Goal: Information Seeking & Learning: Compare options

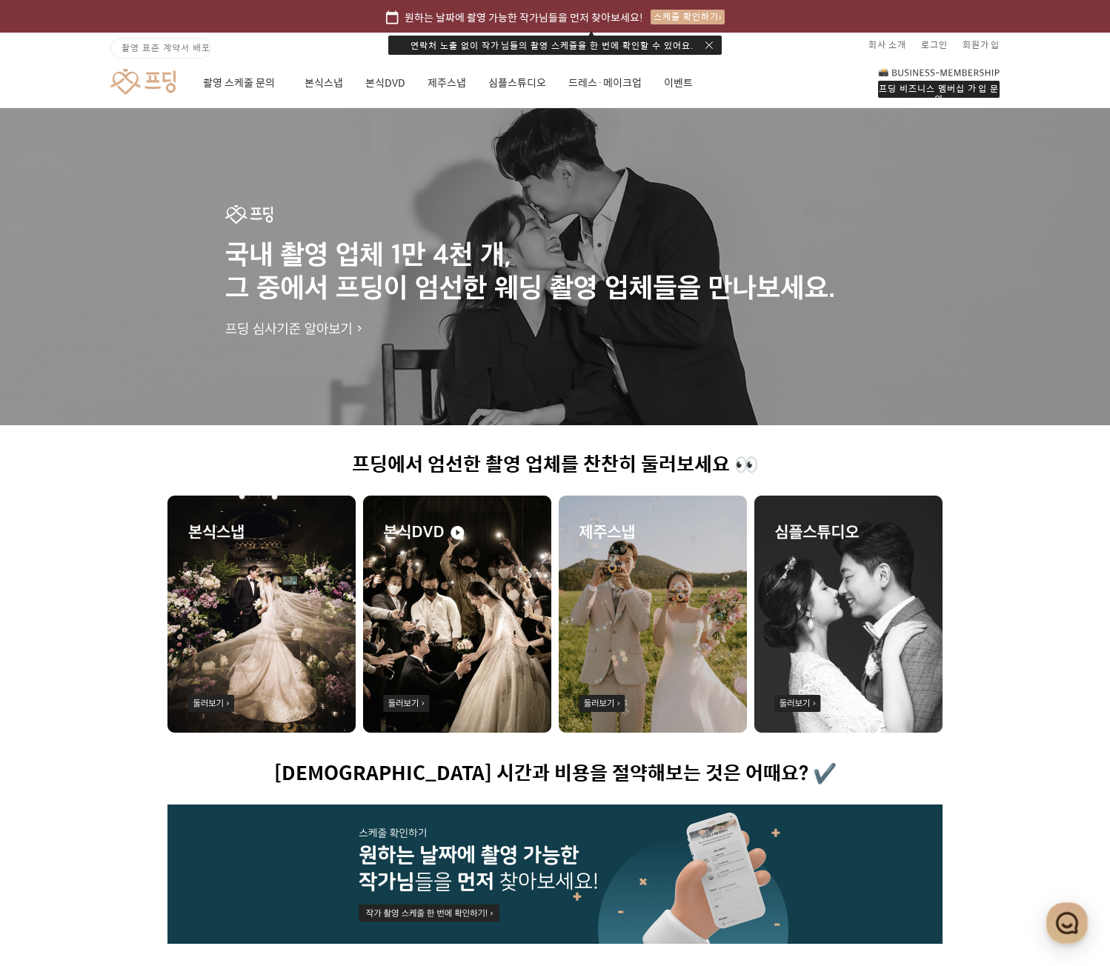
click at [468, 614] on img at bounding box center [457, 614] width 188 height 237
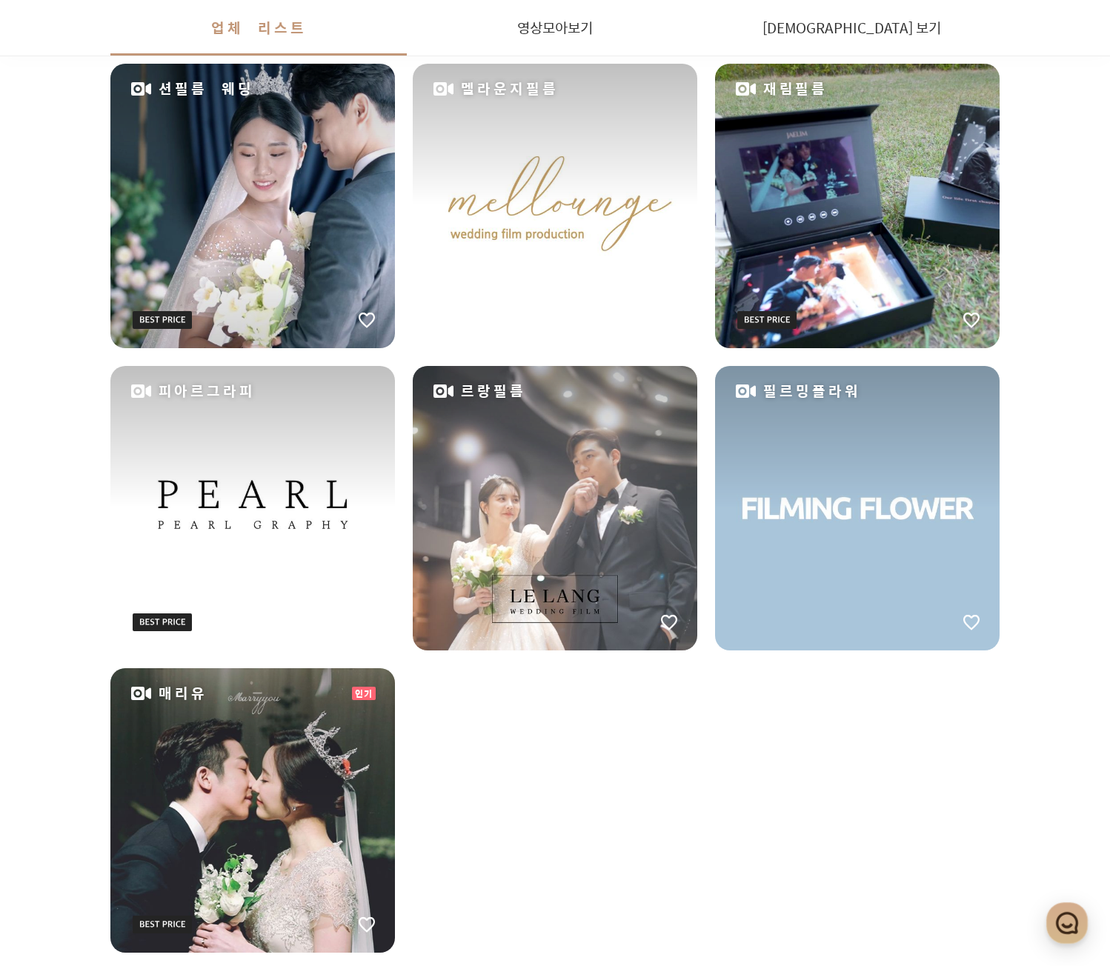
scroll to position [1577, 0]
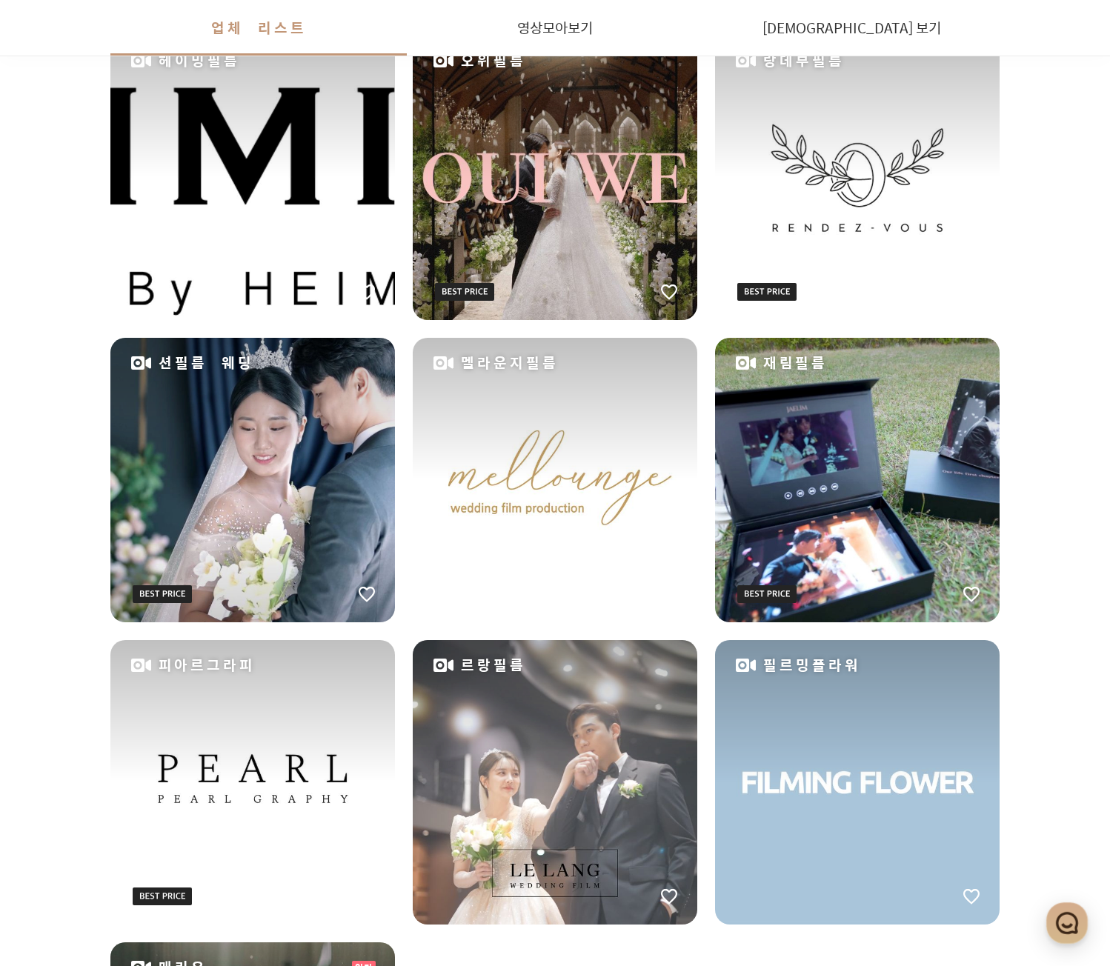
scroll to position [1281, 0]
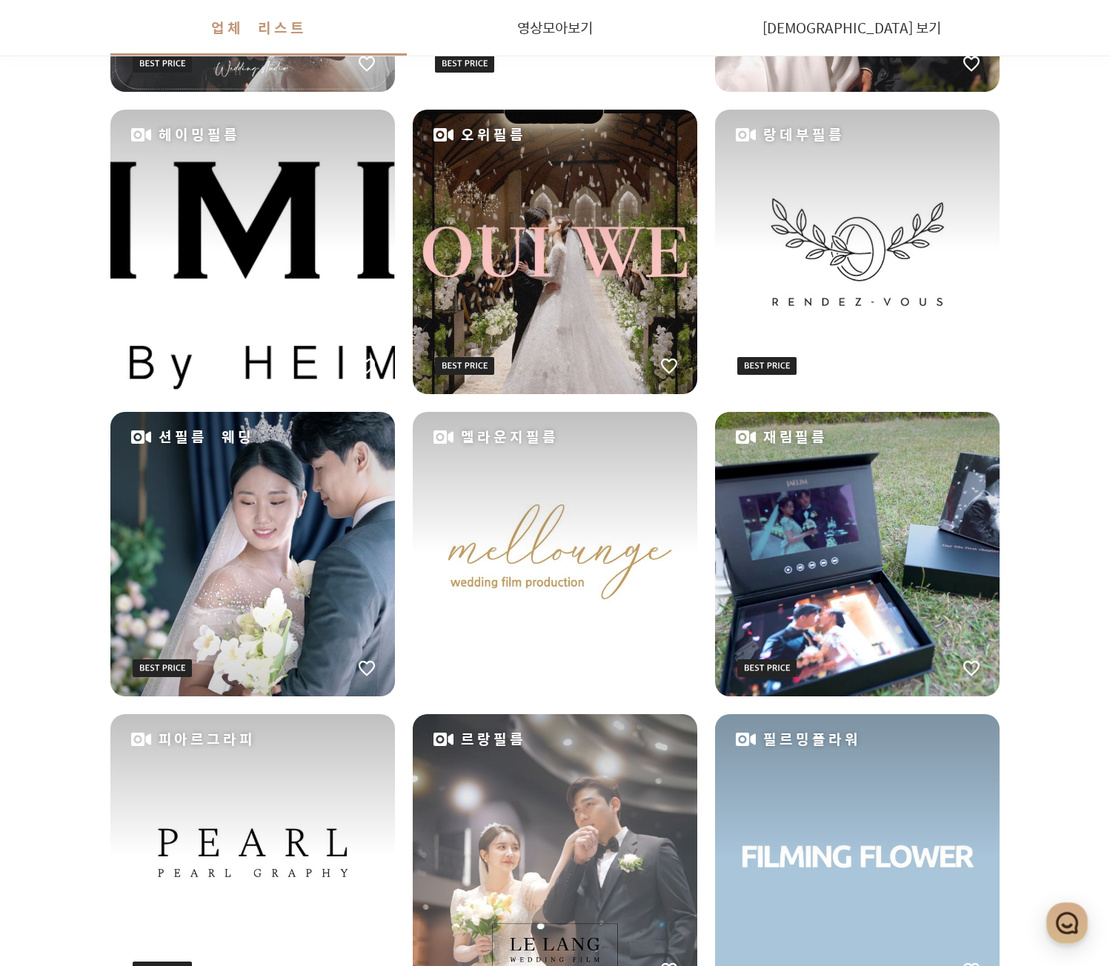
click at [28, 591] on div "지역 영상 스타일 취소 본식DVD 마스터 리스트 Sponsored 무영스튜디오 보테메모아 아루스케치 보리스필름 인기 레힐 스냅뉴 인기 테레즈필…" at bounding box center [554, 242] width 1067 height 2296
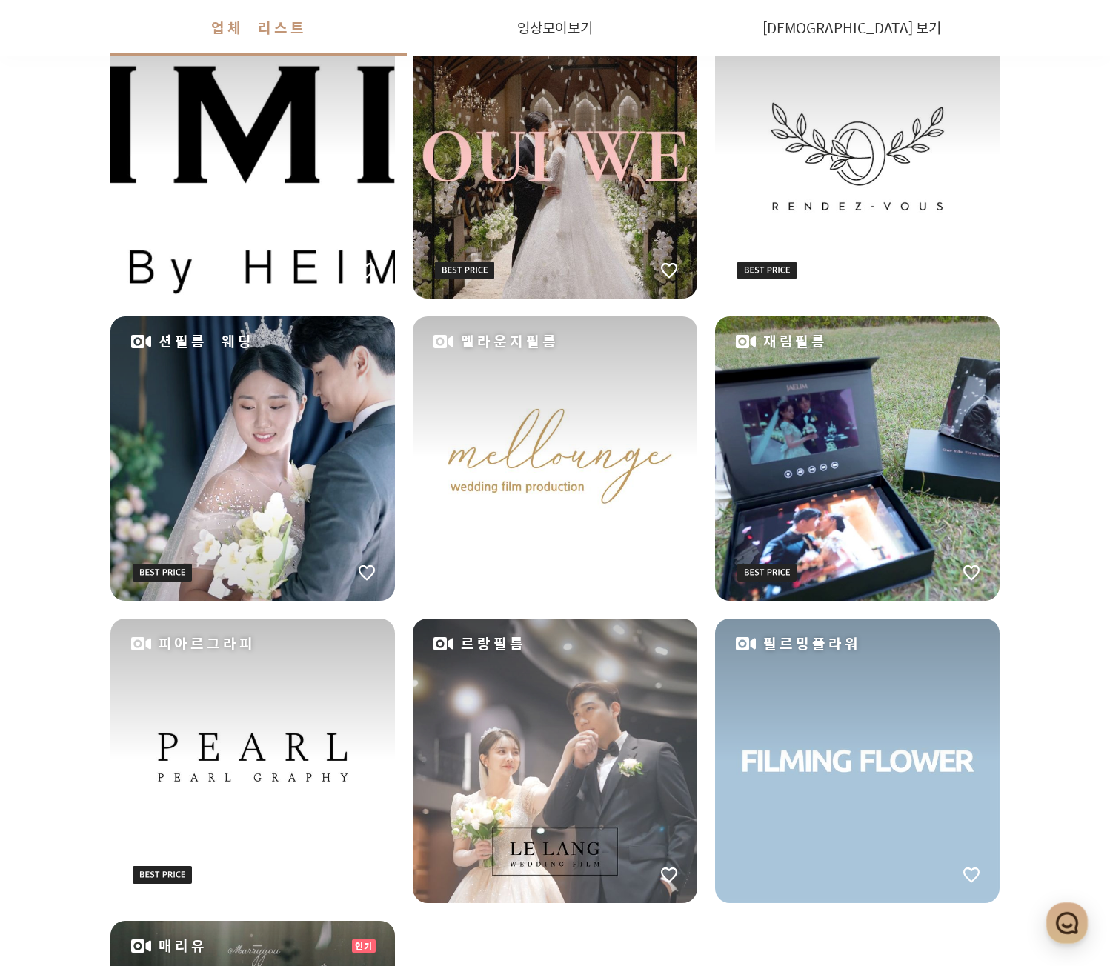
scroll to position [1355, 0]
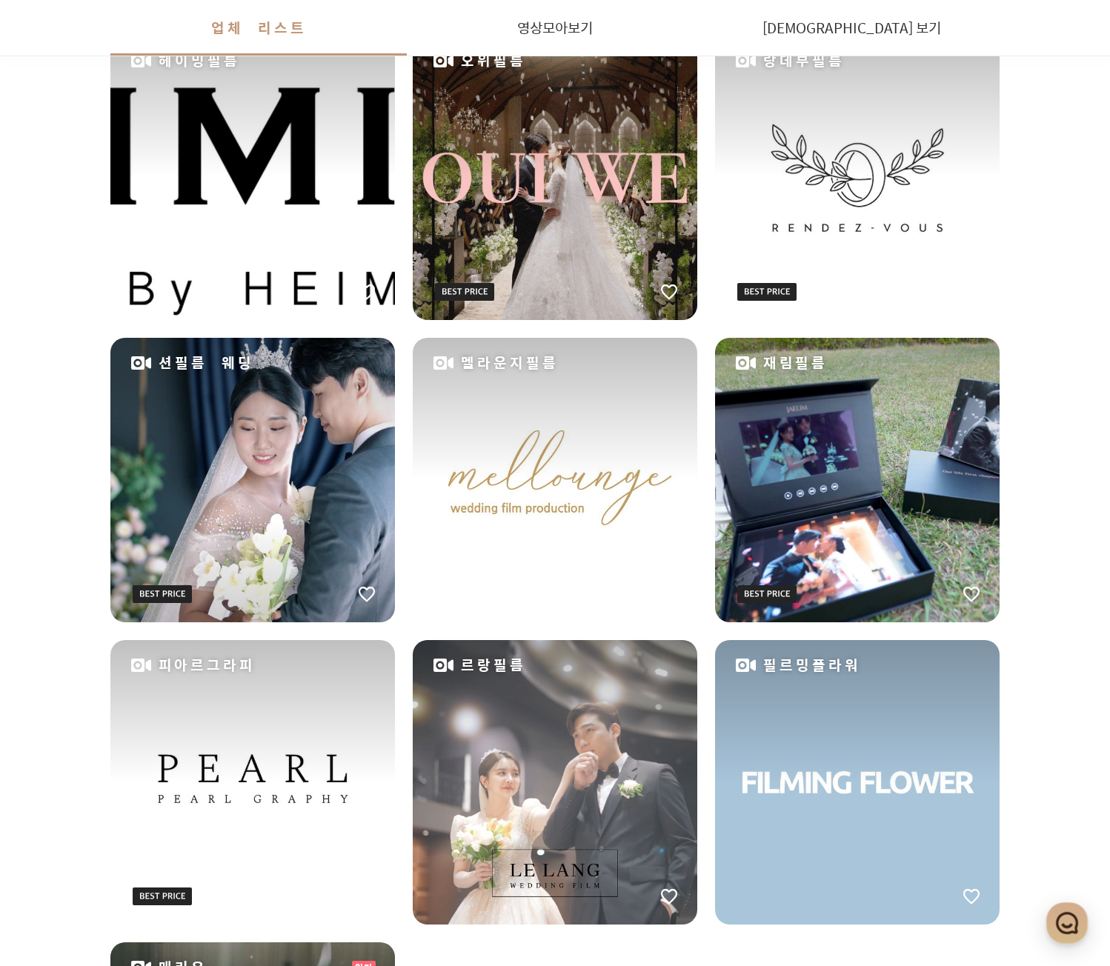
click at [892, 450] on div "재림필름" at bounding box center [857, 480] width 285 height 285
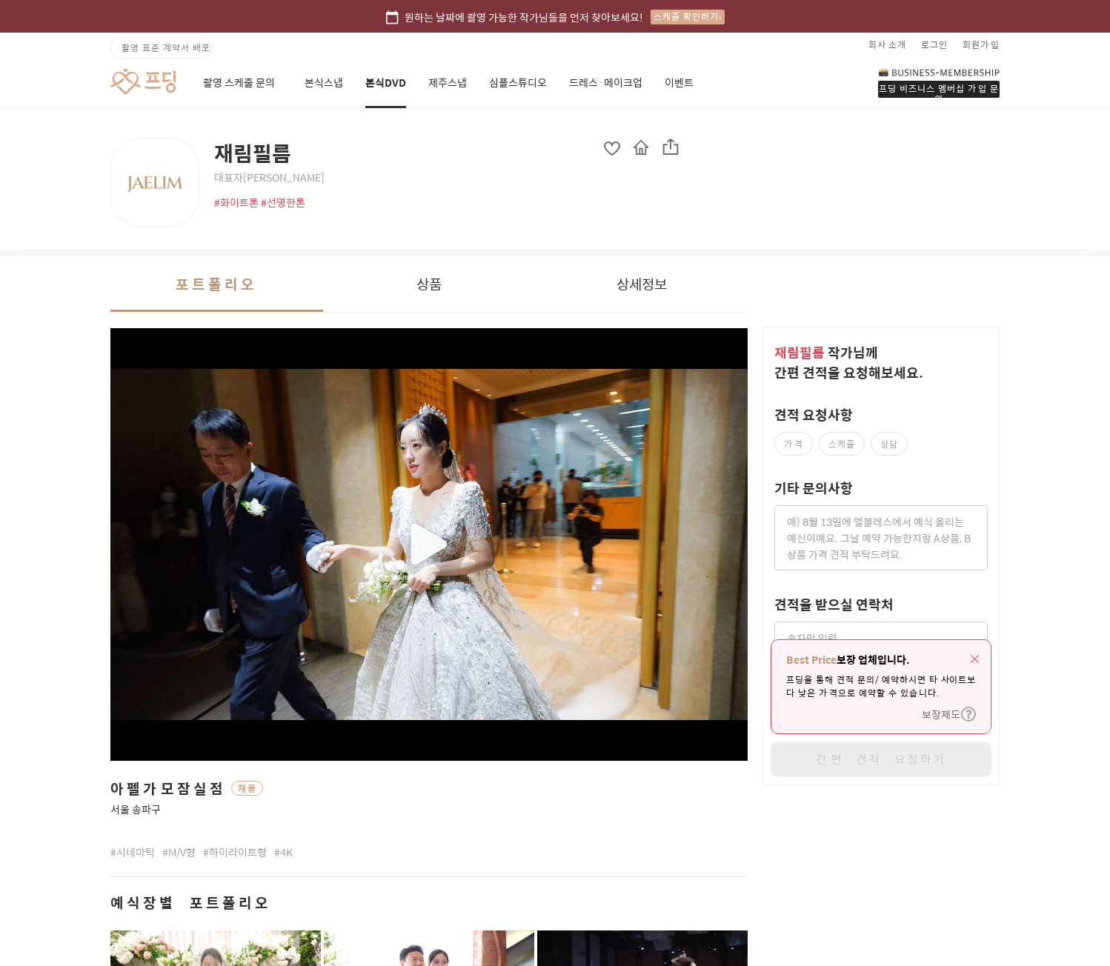
click at [994, 456] on div "재림필름 작가 님께 간편 견적을 요청해보세요. 견적 요청사항 가격 스케줄 상담 기타 문의사항 견적을 받으실 연락처 작가님 연락처 안심번호 [P…" at bounding box center [881, 556] width 237 height 459
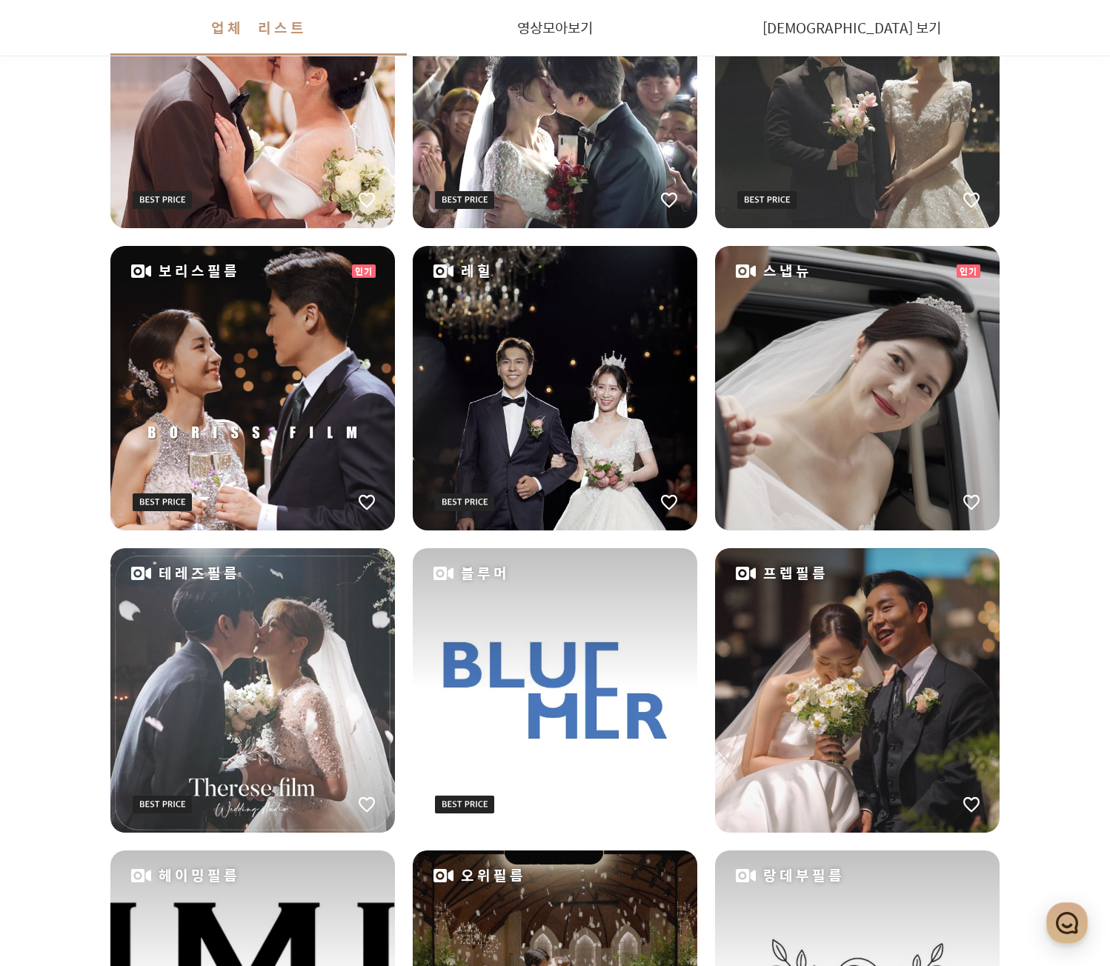
scroll to position [317, 0]
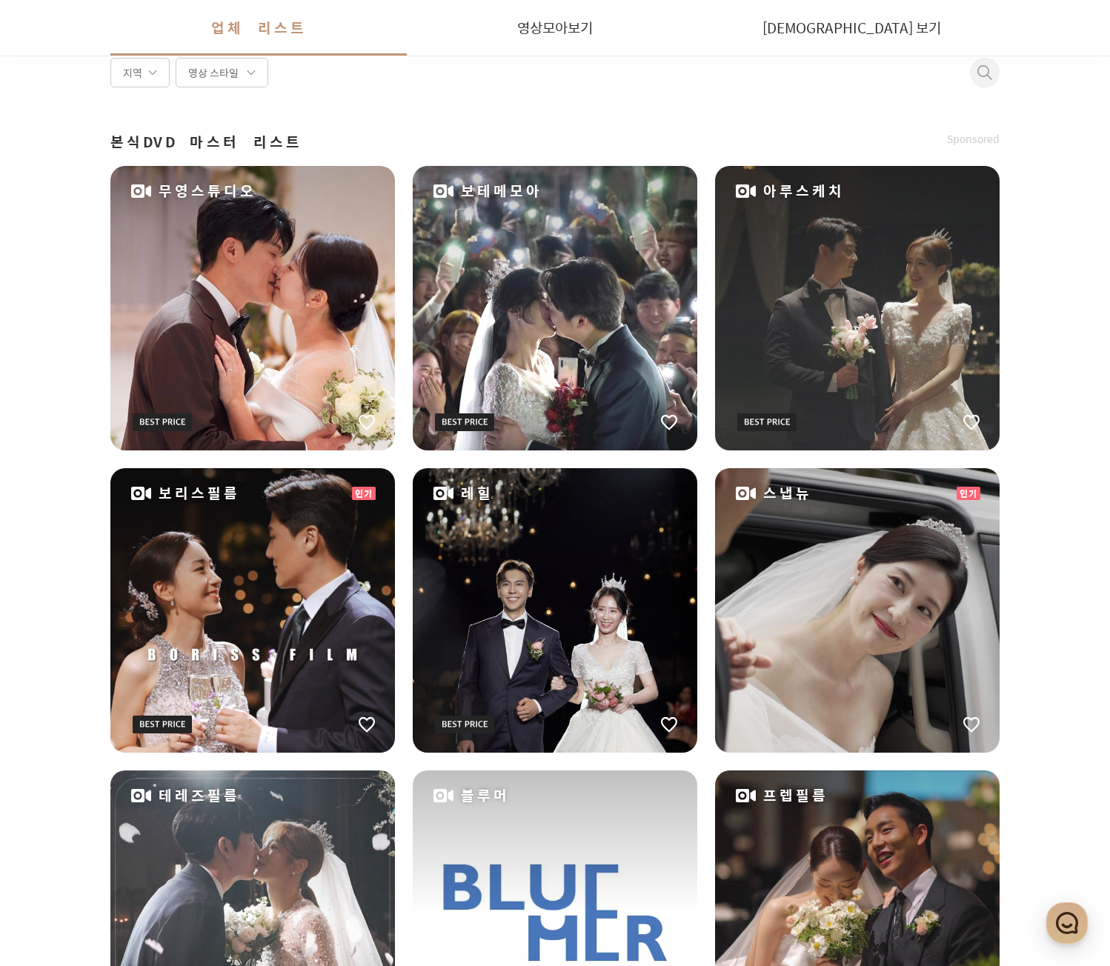
click at [473, 133] on div "본식DVD 마스터 리스트 Sponsored" at bounding box center [554, 142] width 889 height 21
click at [252, 282] on div "무영스튜디오" at bounding box center [252, 308] width 285 height 285
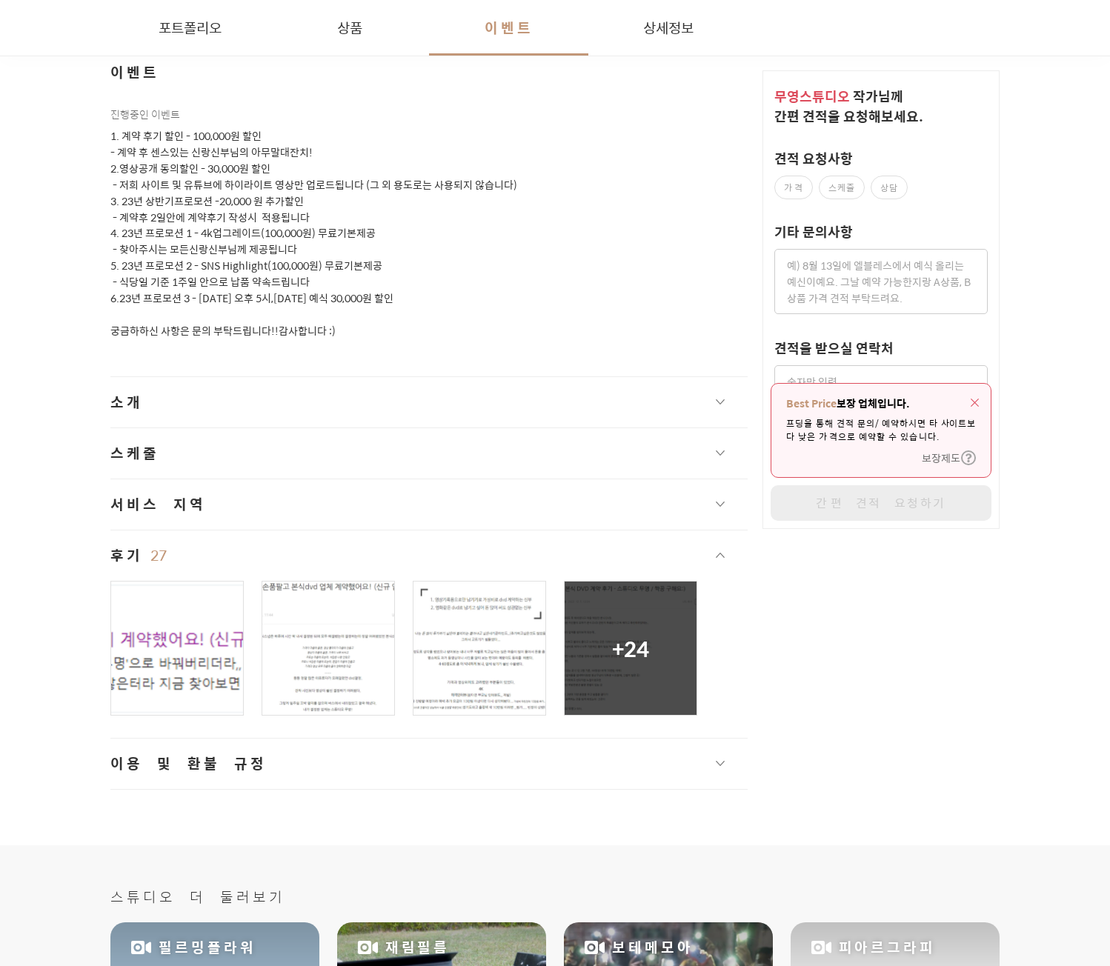
scroll to position [2298, 0]
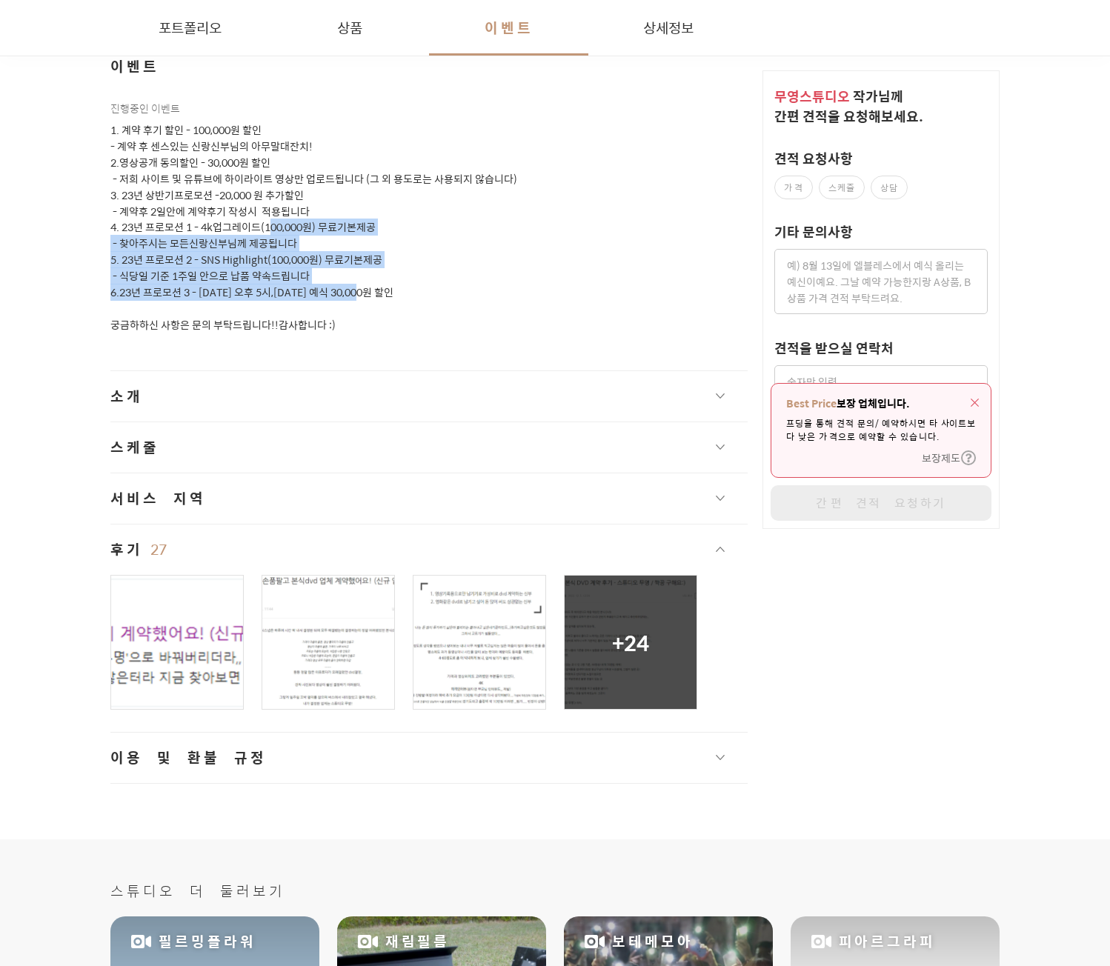
drag, startPoint x: 366, startPoint y: 302, endPoint x: 234, endPoint y: 182, distance: 178.4
click at [263, 210] on p "1. 계약 후기 할인 - 100,000원 할인 - 계약 후 센스있는 신랑신부님의 아무말대잔치! 2.영상공개 동의할인 - 30,000원 할인 -…" at bounding box center [428, 228] width 637 height 212
click at [234, 182] on p "1. 계약 후기 할인 - 100,000원 할인 - 계약 후 센스있는 신랑신부님의 아무말대잔치! 2.영상공개 동의할인 - 30,000원 할인 -…" at bounding box center [428, 228] width 637 height 212
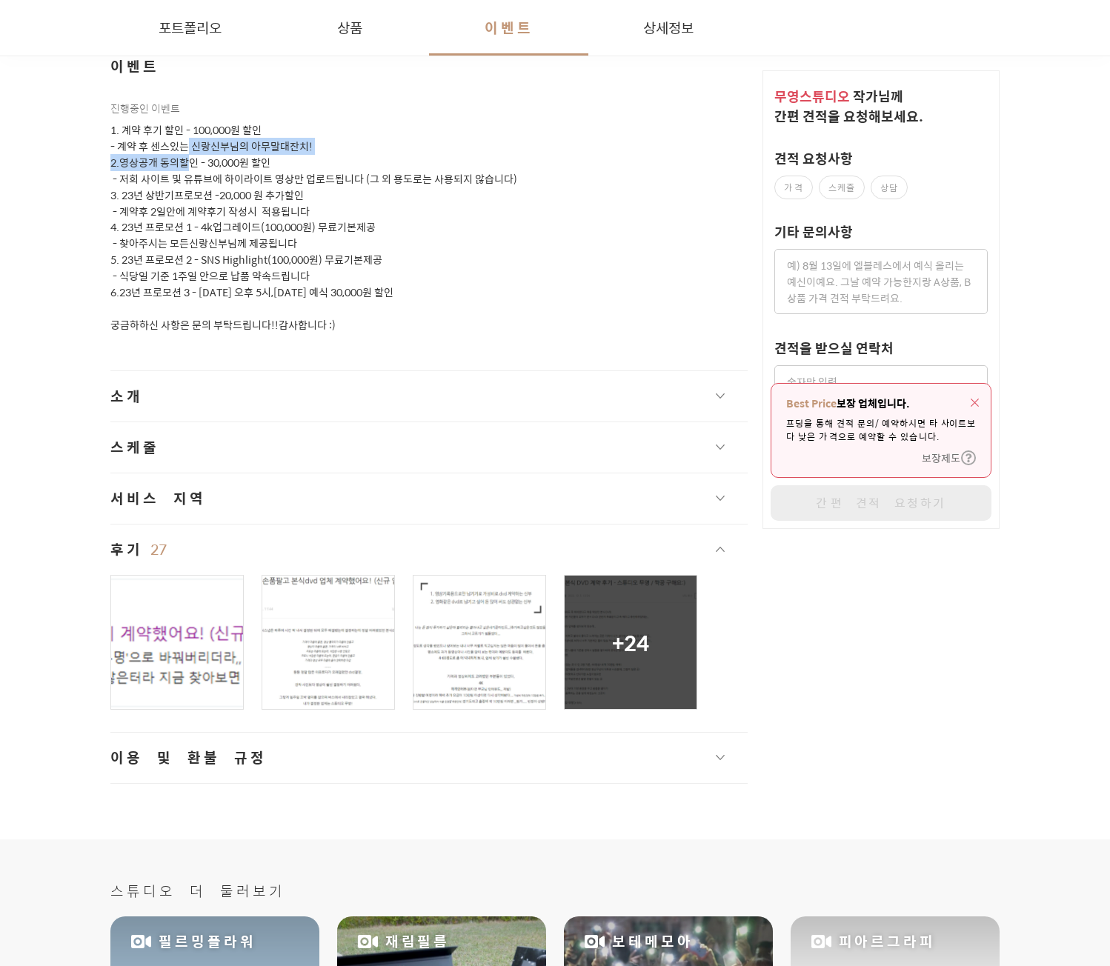
drag, startPoint x: 184, startPoint y: 136, endPoint x: 232, endPoint y: 236, distance: 110.4
click at [219, 218] on p "1. 계약 후기 할인 - 100,000원 할인 - 계약 후 센스있는 신랑신부님의 아무말대잔치! 2.영상공개 동의할인 - 30,000원 할인 -…" at bounding box center [428, 228] width 637 height 212
click at [232, 236] on p "1. 계약 후기 할인 - 100,000원 할인 - 계약 후 센스있는 신랑신부님의 아무말대잔치! 2.영상공개 동의할인 - 30,000원 할인 -…" at bounding box center [428, 228] width 637 height 212
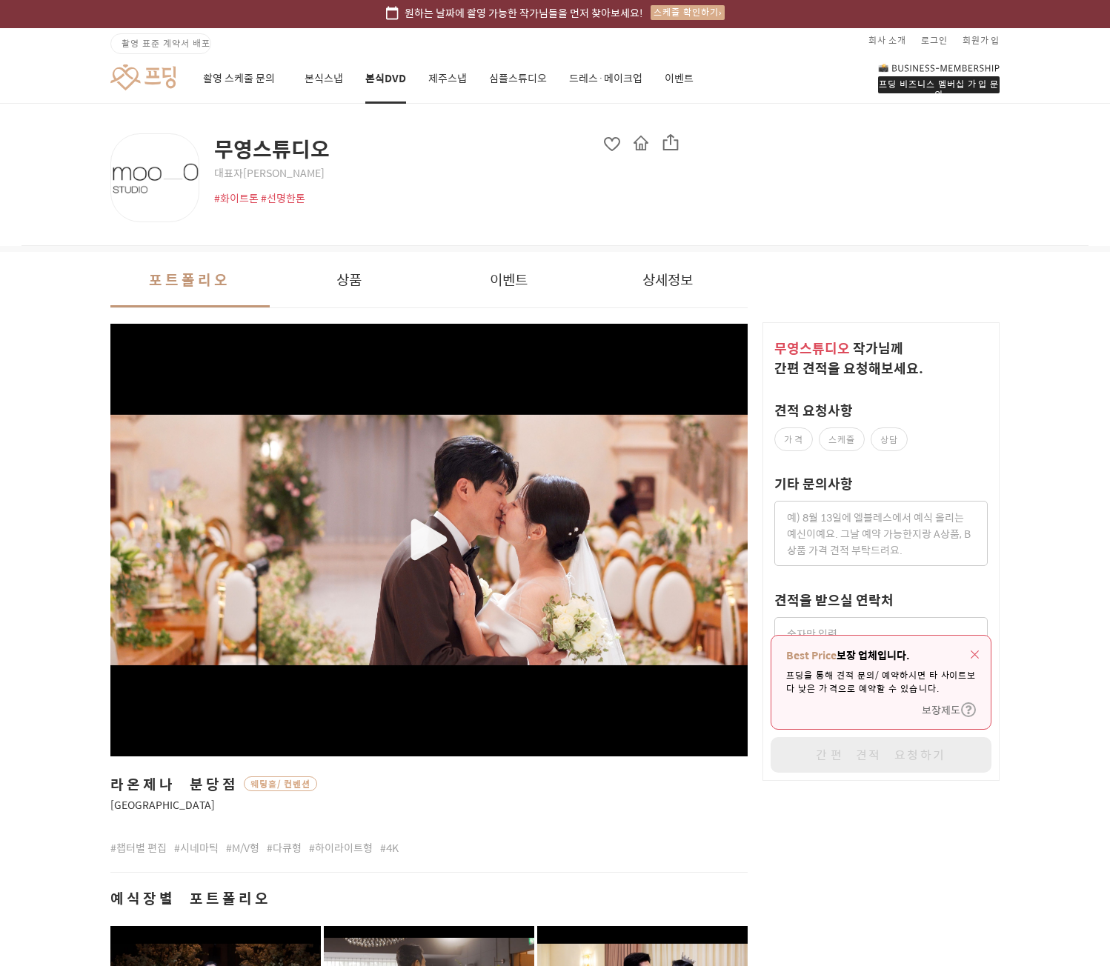
scroll to position [0, 0]
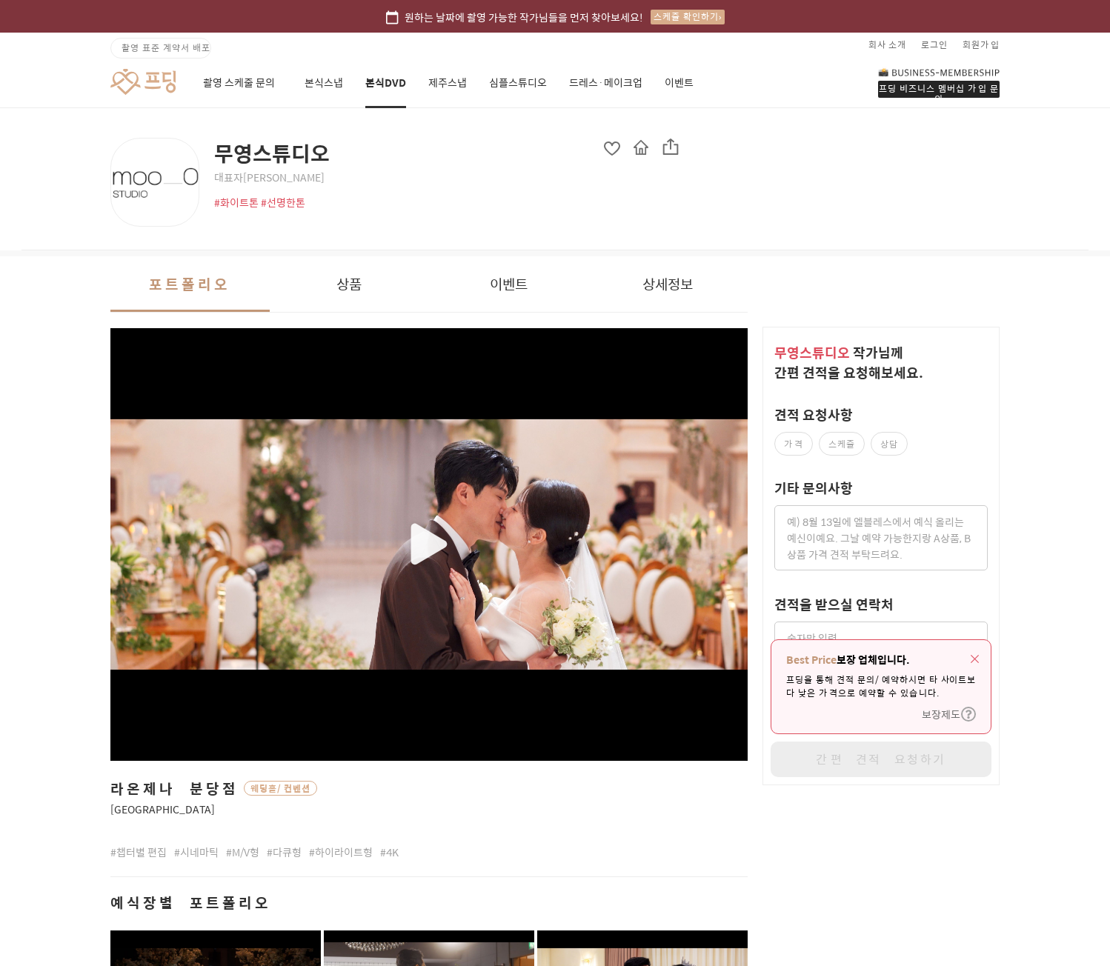
click at [520, 188] on div "무영스튜디오 대표자 [PERSON_NAME] #화이트톤 #선명한톤" at bounding box center [446, 174] width 465 height 72
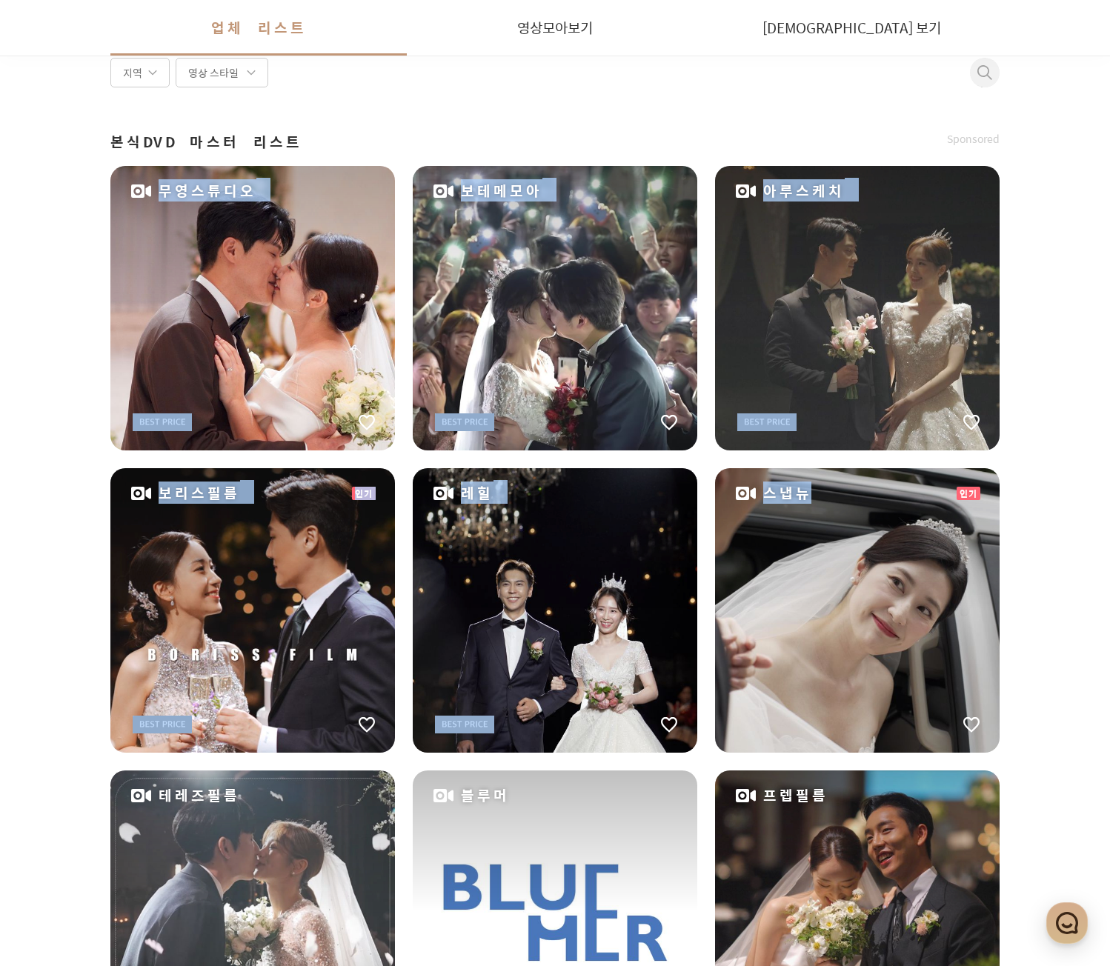
drag, startPoint x: 90, startPoint y: 361, endPoint x: 851, endPoint y: 751, distance: 854.5
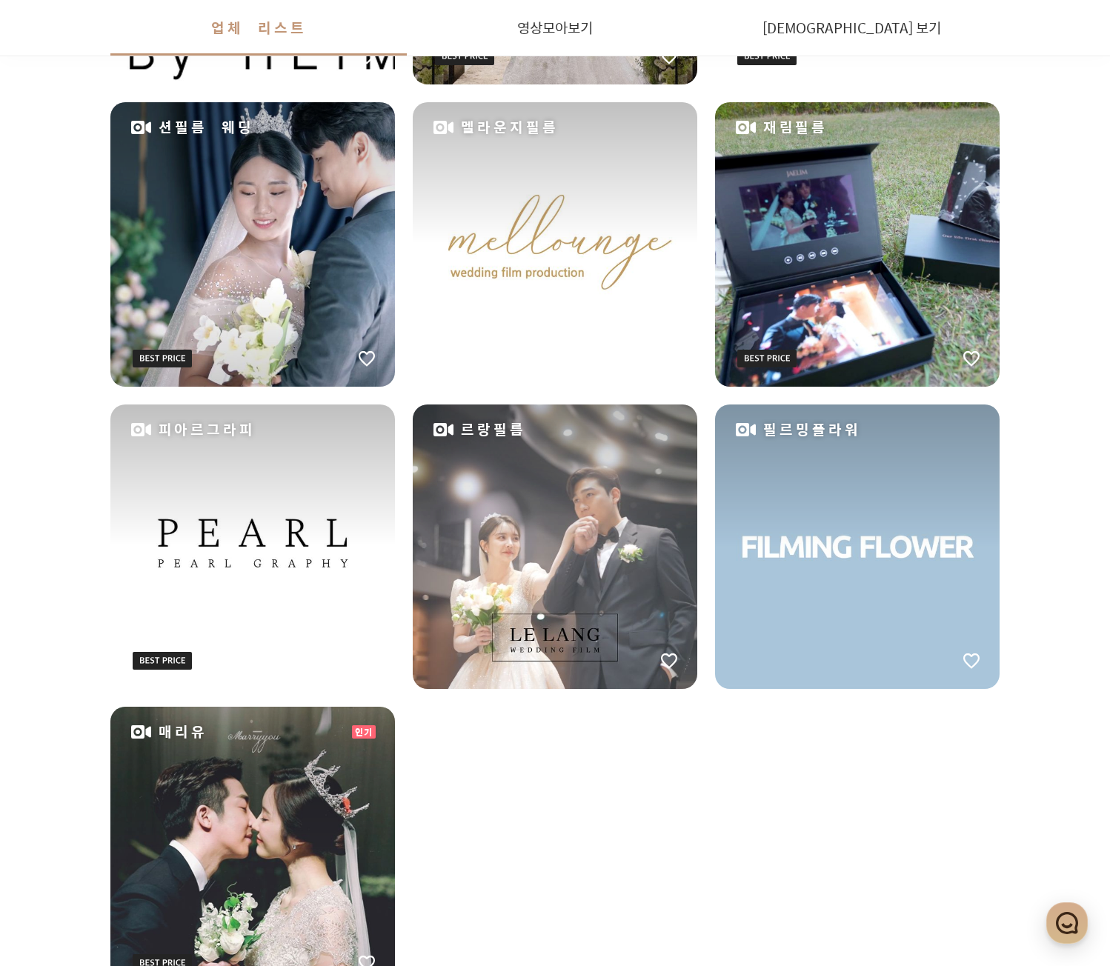
scroll to position [1503, 0]
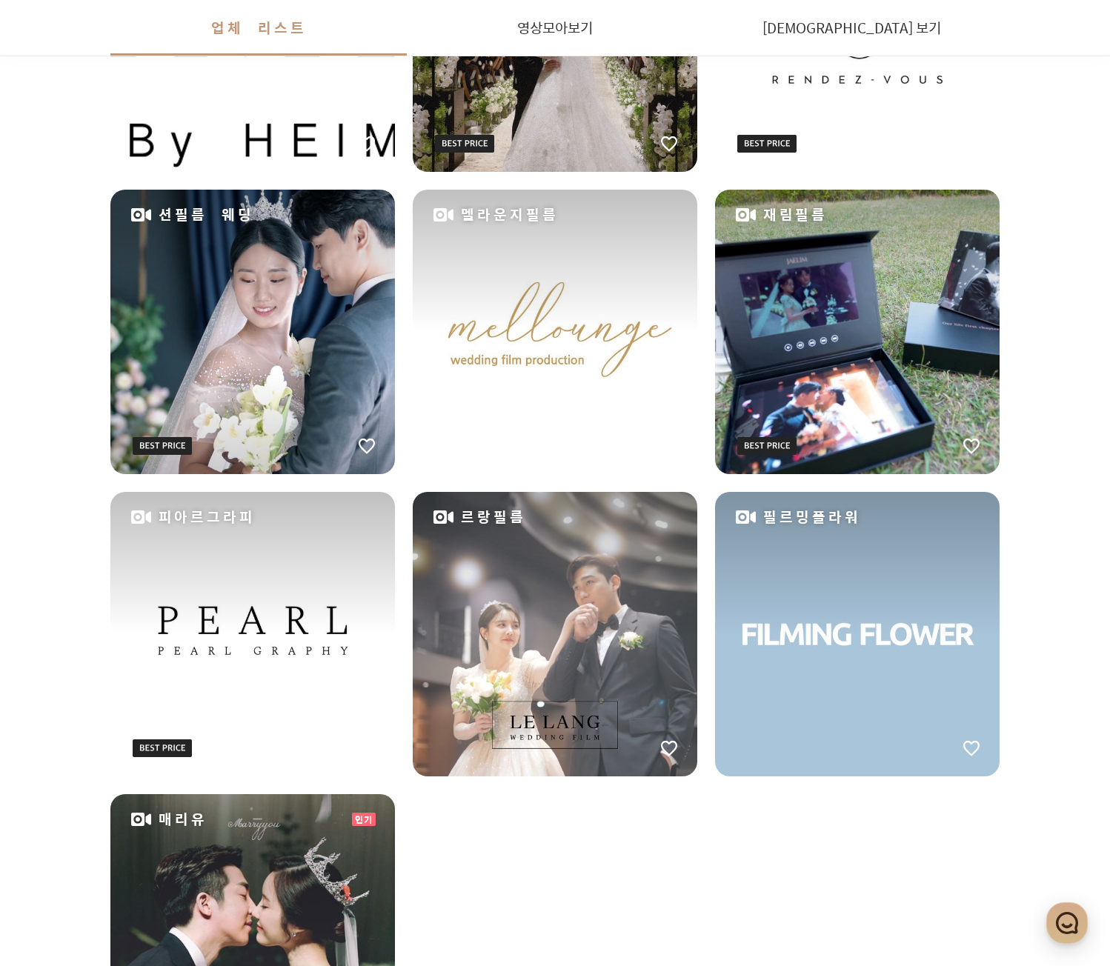
click at [310, 631] on div "피아르그라피" at bounding box center [252, 634] width 285 height 285
